Goal: Transaction & Acquisition: Purchase product/service

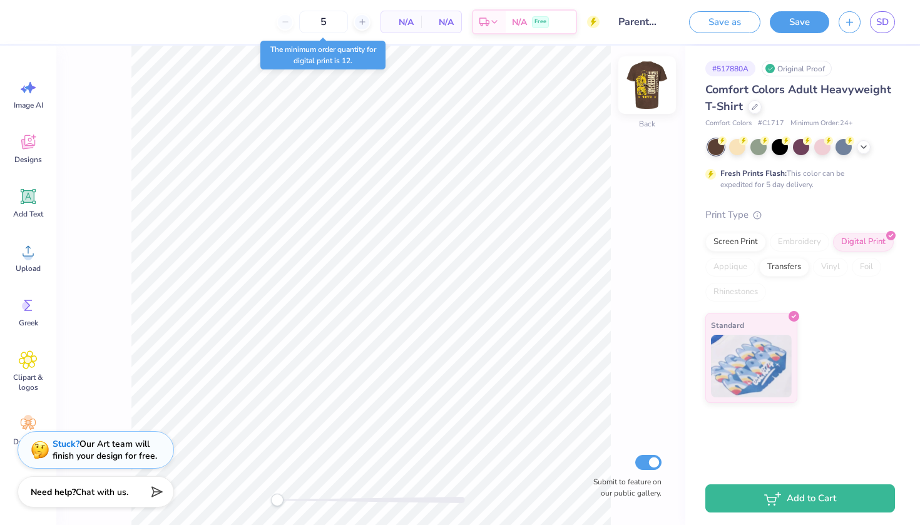
click at [654, 86] on img at bounding box center [647, 85] width 50 height 50
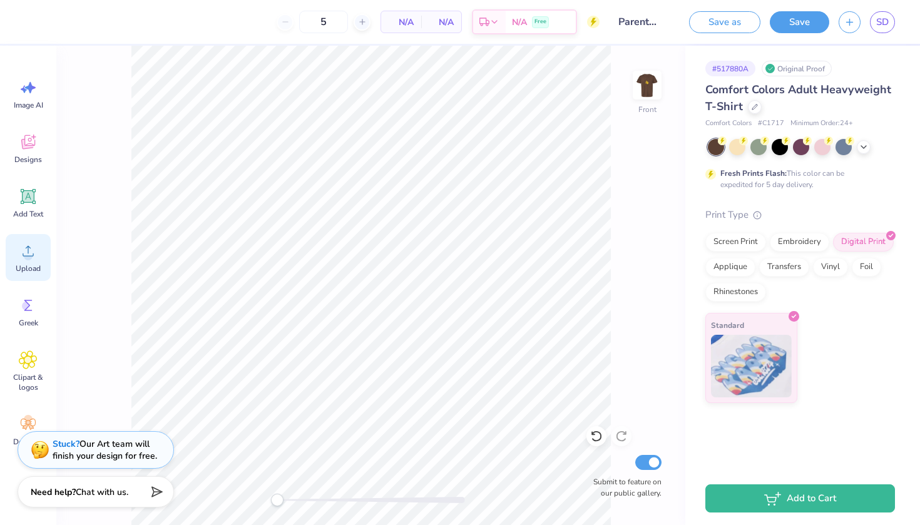
click at [28, 263] on span "Upload" at bounding box center [28, 268] width 25 height 10
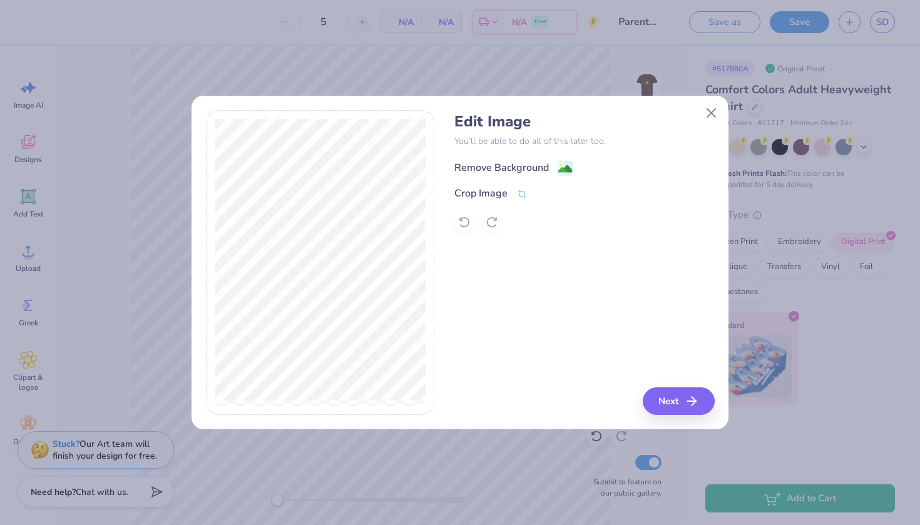
click at [491, 163] on div "Remove Background" at bounding box center [501, 167] width 95 height 15
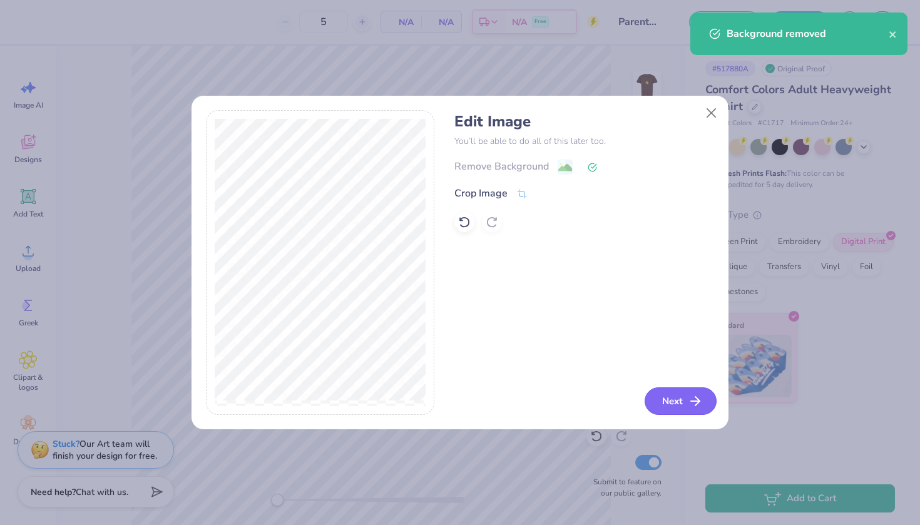
click at [666, 398] on button "Next" at bounding box center [681, 401] width 72 height 28
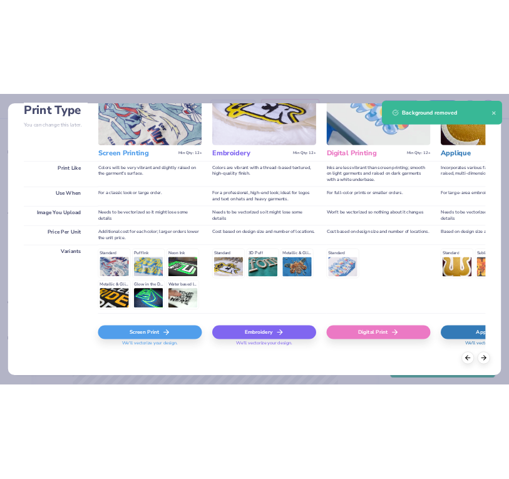
scroll to position [98, 0]
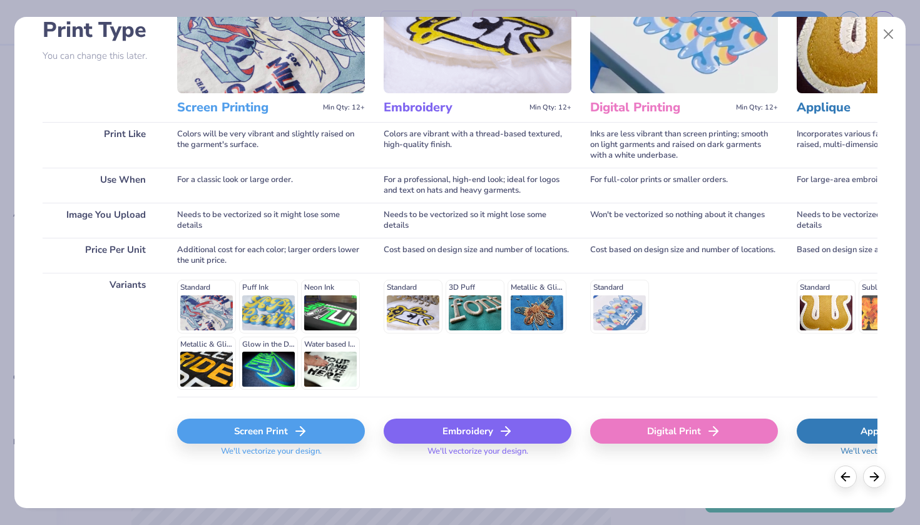
click at [659, 426] on div "Digital Print" at bounding box center [684, 431] width 188 height 25
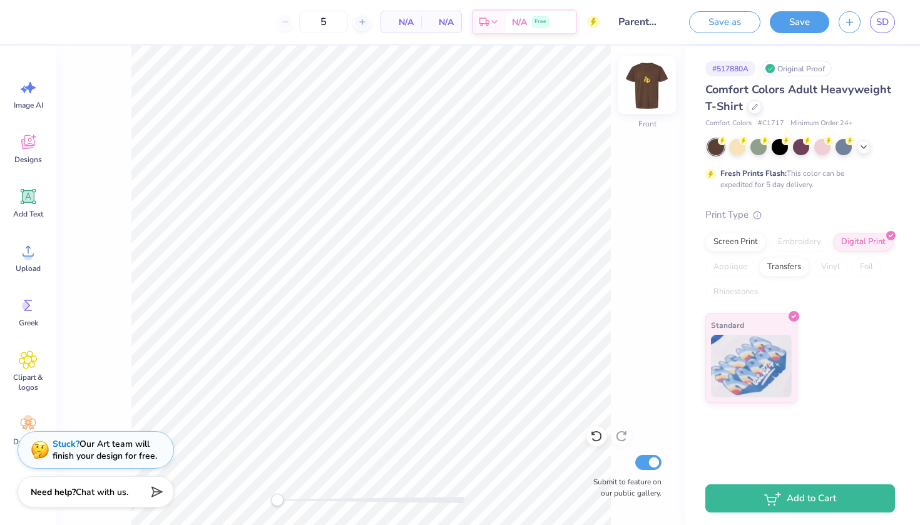
click at [651, 85] on img at bounding box center [647, 85] width 50 height 50
click at [651, 85] on img at bounding box center [647, 85] width 25 height 25
click at [655, 95] on img at bounding box center [647, 85] width 50 height 50
click at [640, 86] on img at bounding box center [647, 85] width 50 height 50
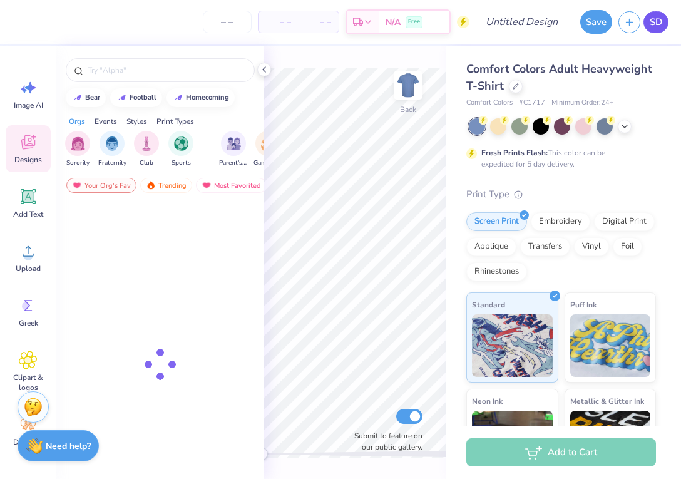
click at [661, 27] on span "SD" at bounding box center [656, 22] width 13 height 14
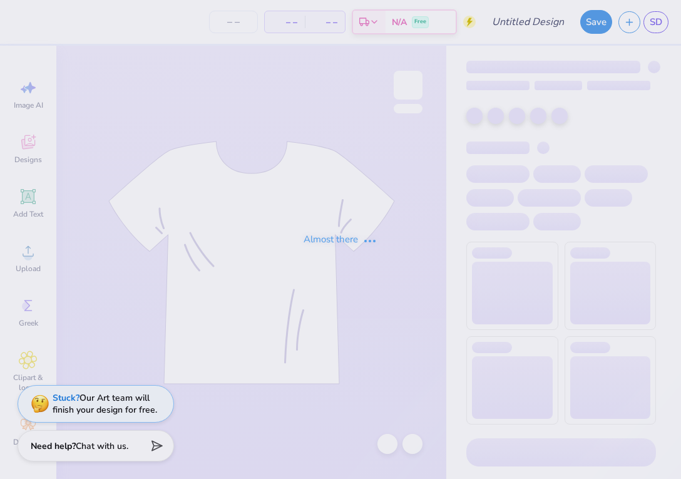
type input "Parents wknd"
type input "5"
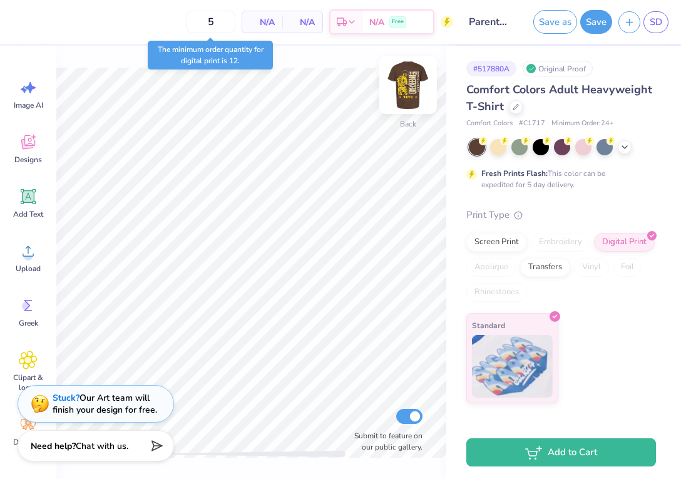
click at [413, 90] on img at bounding box center [408, 85] width 50 height 50
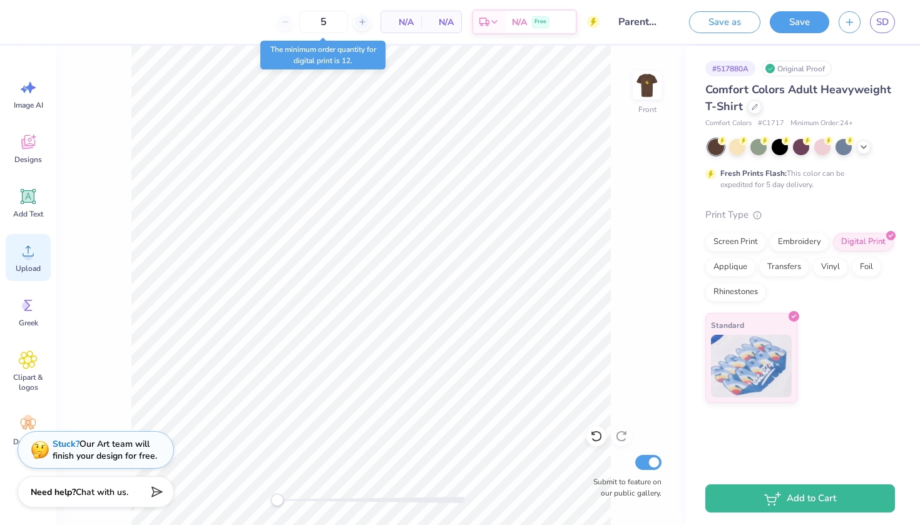
click at [28, 255] on circle at bounding box center [28, 256] width 9 height 9
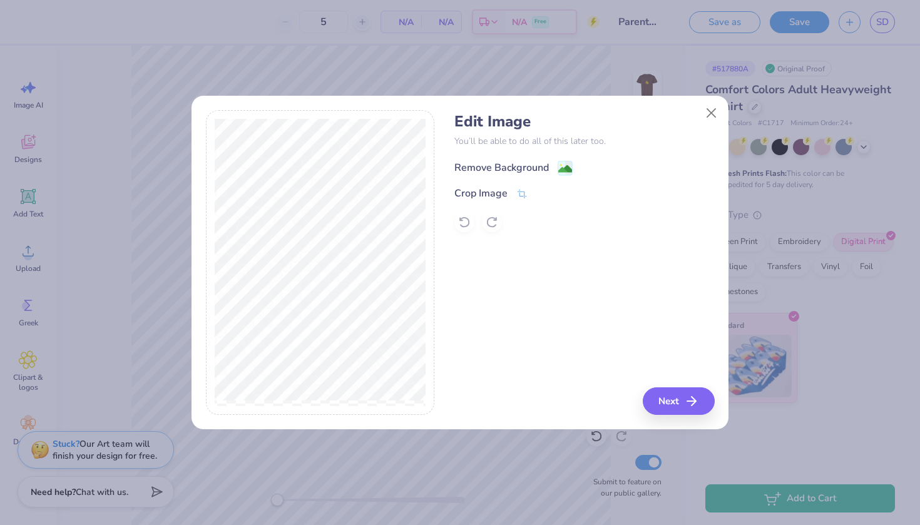
click at [499, 165] on div "Remove Background" at bounding box center [501, 167] width 95 height 15
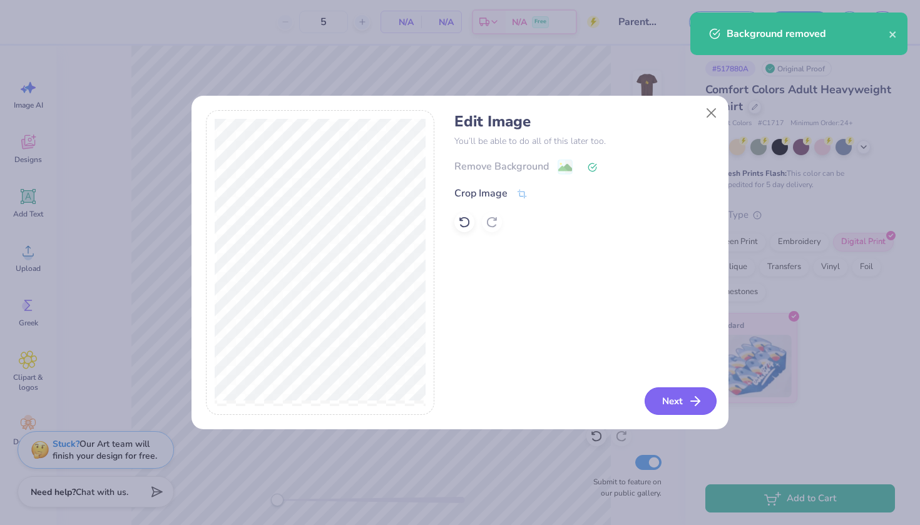
click at [680, 405] on button "Next" at bounding box center [681, 401] width 72 height 28
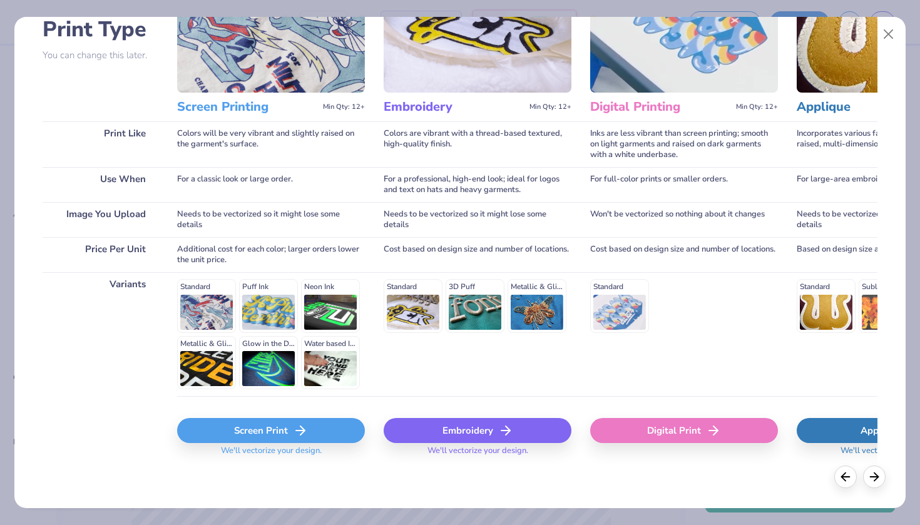
scroll to position [98, 0]
click at [627, 435] on div "Digital Print" at bounding box center [684, 431] width 188 height 25
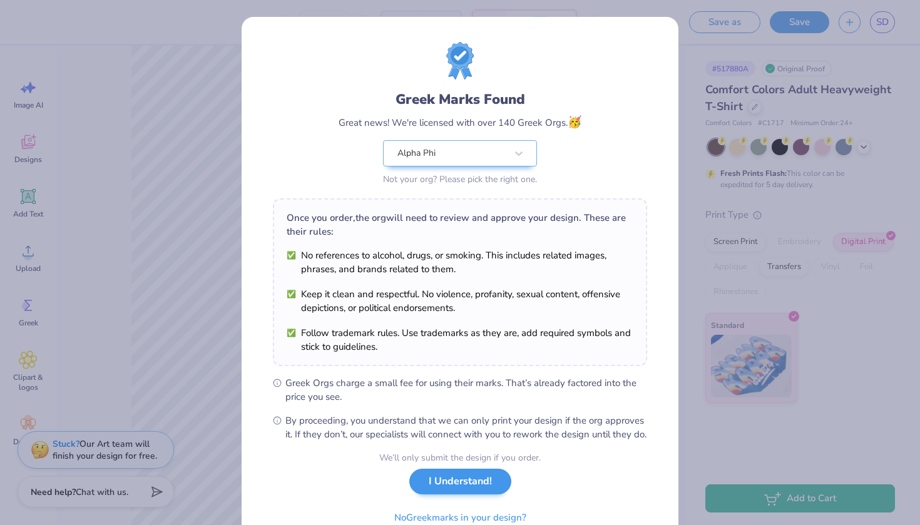
click at [463, 478] on button "I Understand!" at bounding box center [460, 482] width 102 height 26
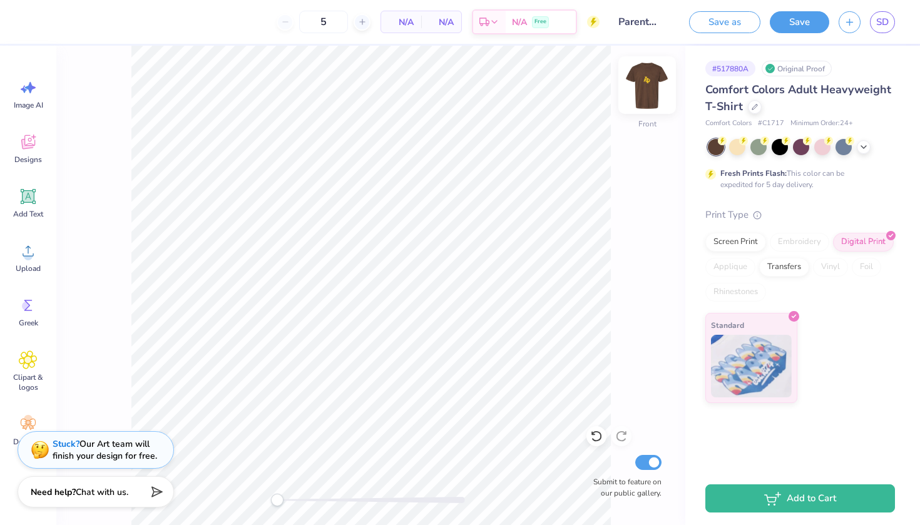
click at [655, 82] on img at bounding box center [647, 85] width 50 height 50
click at [655, 82] on img at bounding box center [647, 85] width 25 height 25
click at [647, 88] on img at bounding box center [647, 85] width 50 height 50
click at [680, 25] on button "Save" at bounding box center [799, 20] width 59 height 22
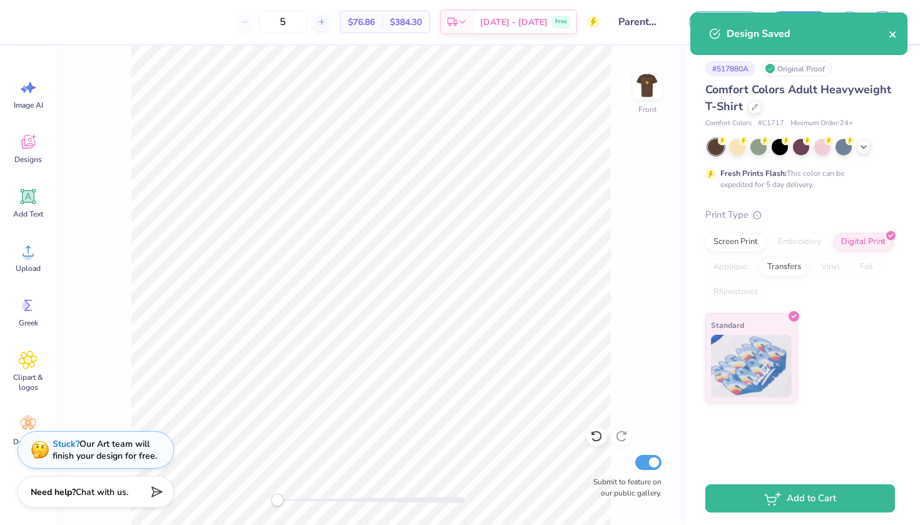
click at [680, 41] on button "close" at bounding box center [893, 33] width 9 height 15
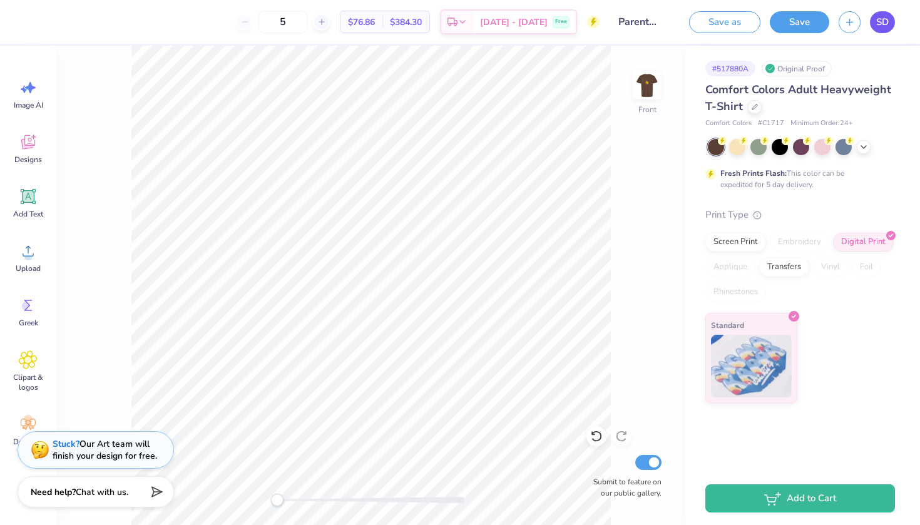
click at [680, 22] on span "SD" at bounding box center [882, 22] width 13 height 14
